Goal: Information Seeking & Learning: Learn about a topic

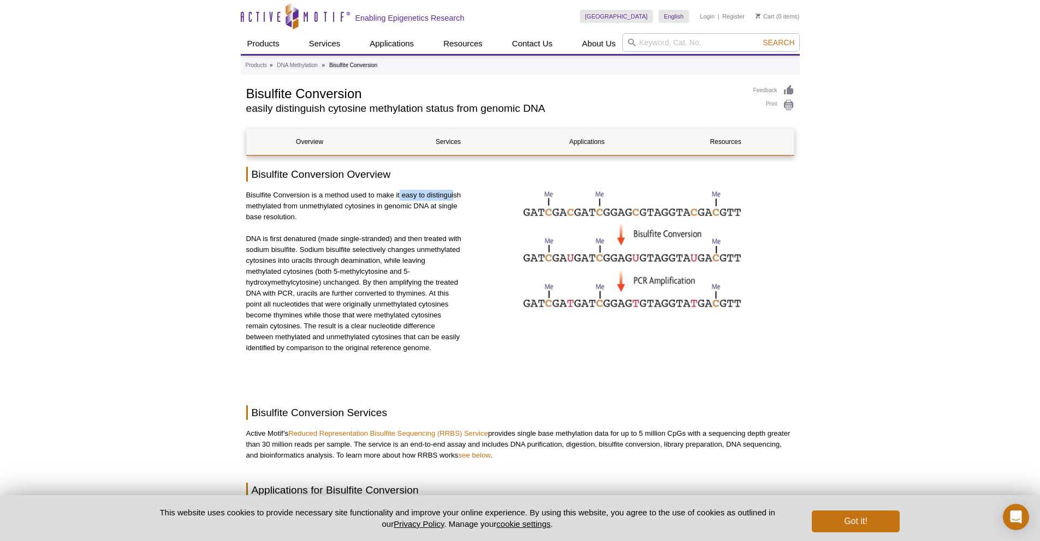
drag, startPoint x: 400, startPoint y: 197, endPoint x: 453, endPoint y: 199, distance: 53.0
click at [453, 199] on p "Bisulfite Conversion is a method used to make it easy to distinguish methylated…" at bounding box center [354, 206] width 216 height 33
drag, startPoint x: 264, startPoint y: 220, endPoint x: 274, endPoint y: 221, distance: 9.8
click at [274, 221] on p "Bisulfite Conversion is a method used to make it easy to distinguish methylated…" at bounding box center [354, 206] width 216 height 33
drag, startPoint x: 278, startPoint y: 239, endPoint x: 335, endPoint y: 245, distance: 57.6
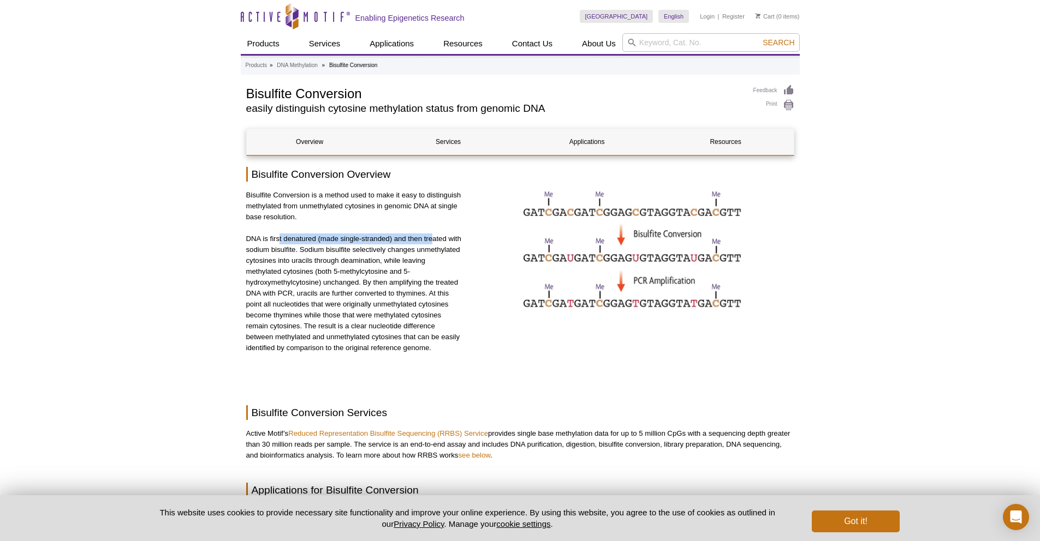
click at [434, 243] on p "DNA is first denatured (made single-stranded) and then treated with sodium bisu…" at bounding box center [354, 294] width 216 height 120
drag, startPoint x: 278, startPoint y: 246, endPoint x: 291, endPoint y: 247, distance: 12.6
click at [291, 247] on p "DNA is first denatured (made single-stranded) and then treated with sodium bisu…" at bounding box center [354, 294] width 216 height 120
drag, startPoint x: 295, startPoint y: 249, endPoint x: 221, endPoint y: 246, distance: 73.8
